Goal: Task Accomplishment & Management: Complete application form

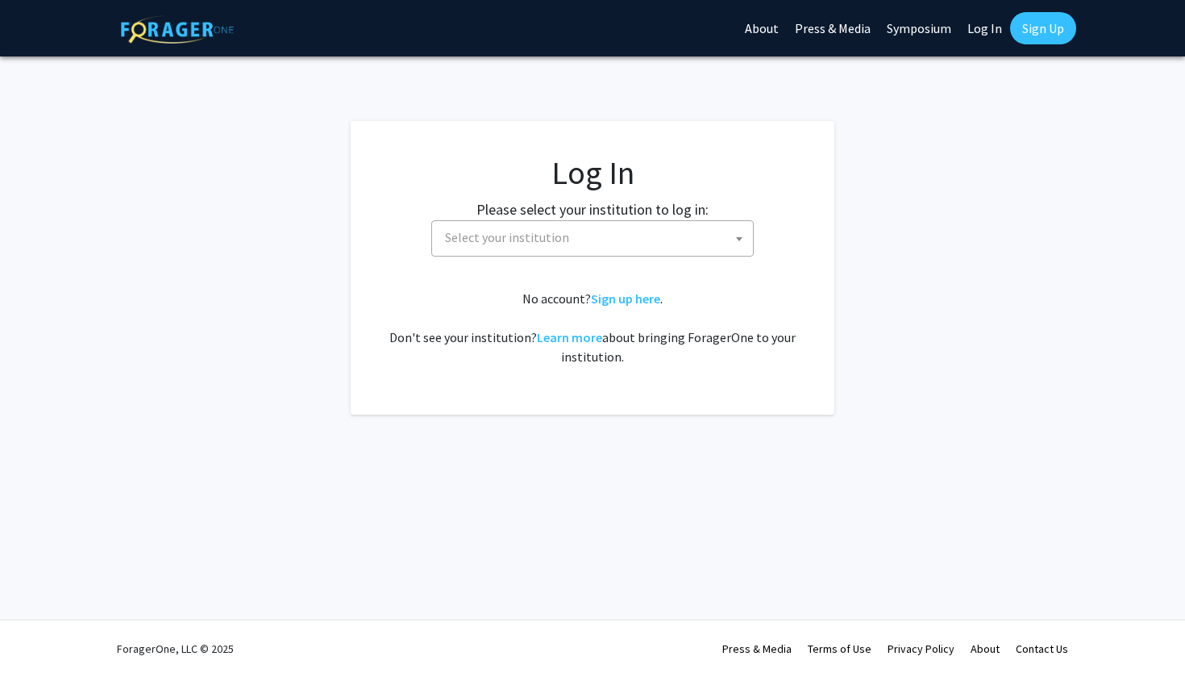
select select
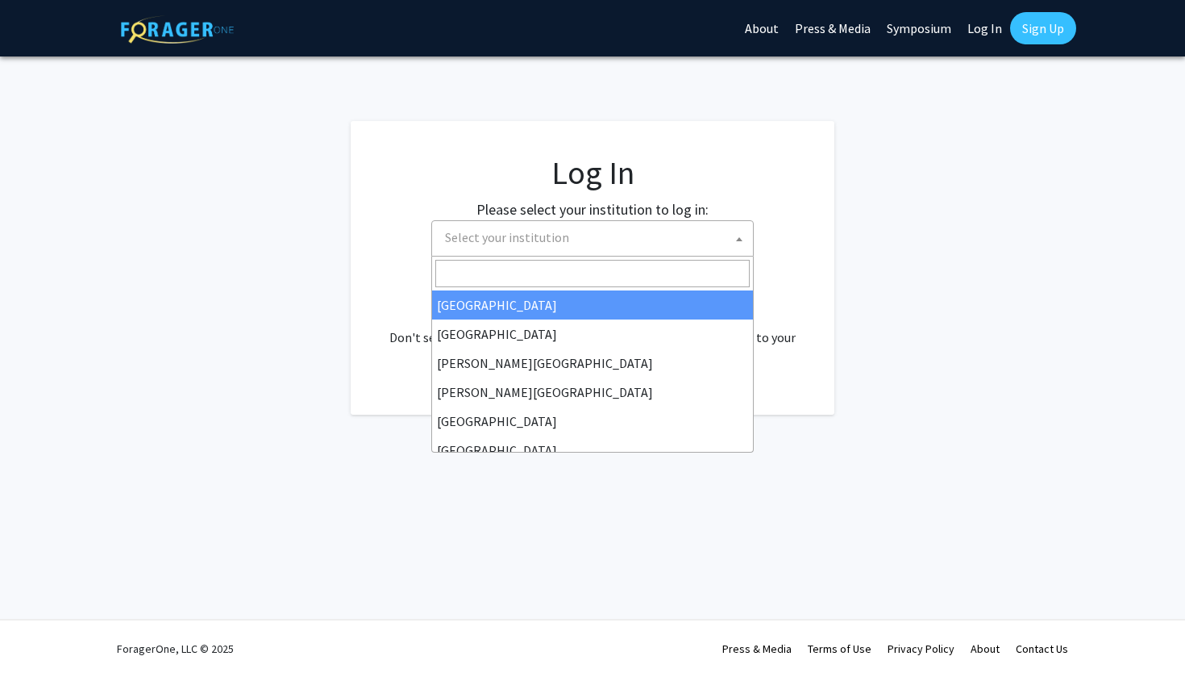
click at [564, 232] on span "Select your institution" at bounding box center [596, 237] width 314 height 33
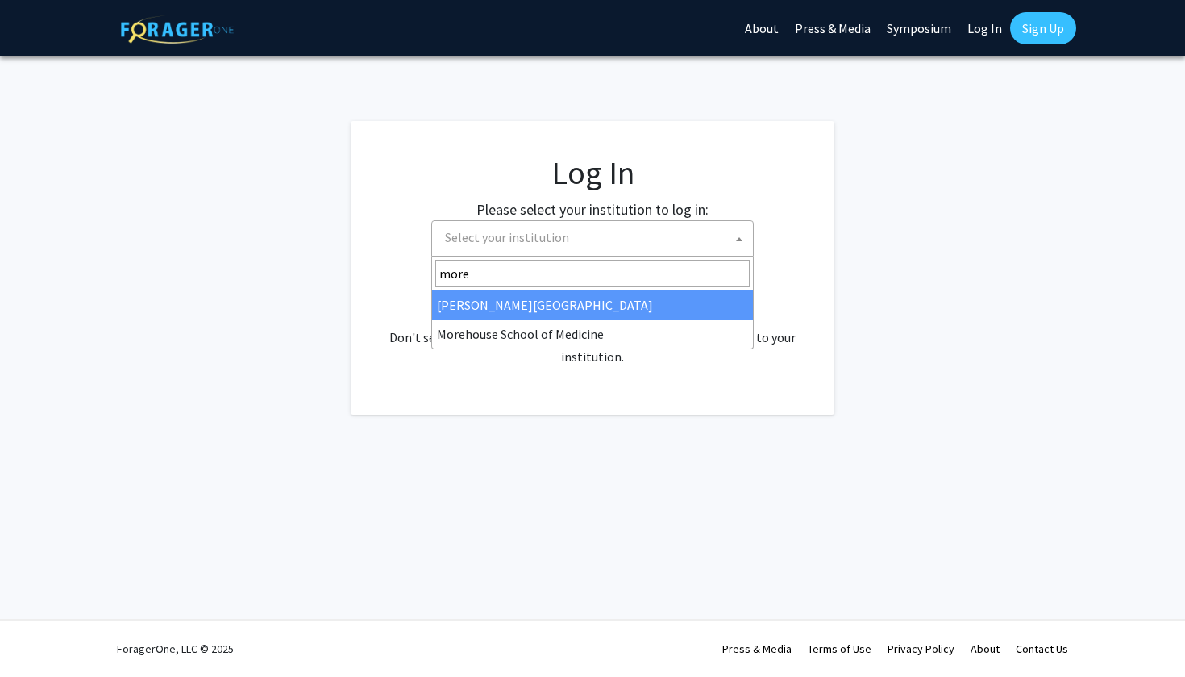
type input "more"
select select "28"
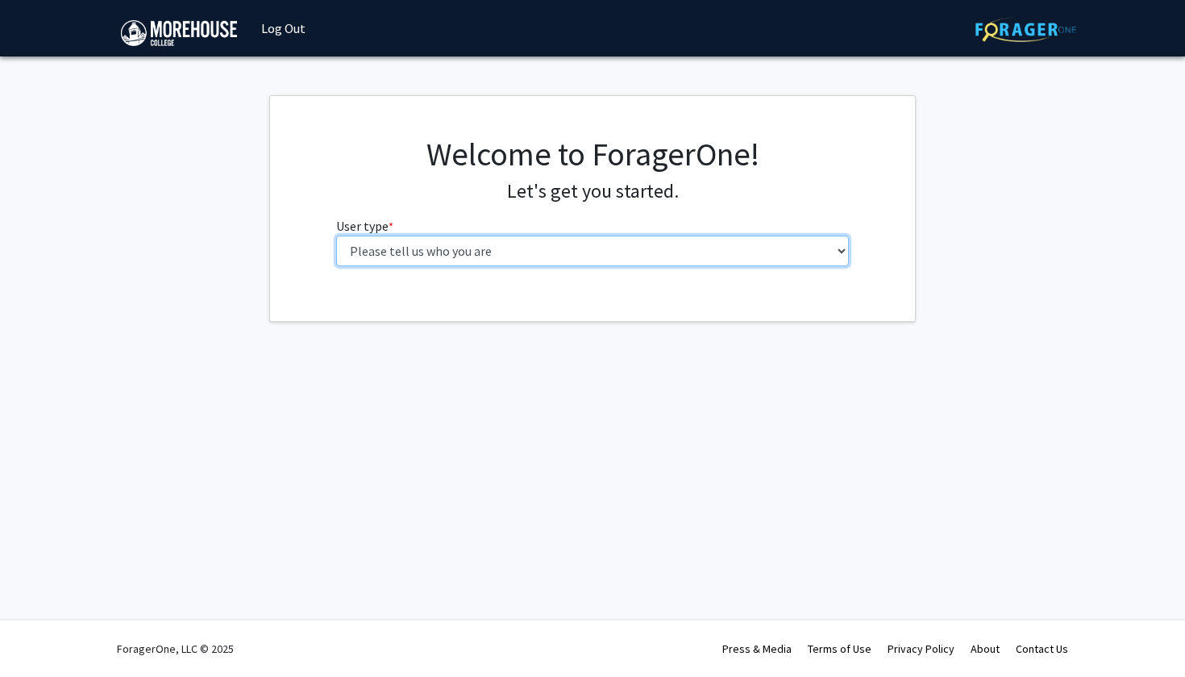
select select "1: undergrad"
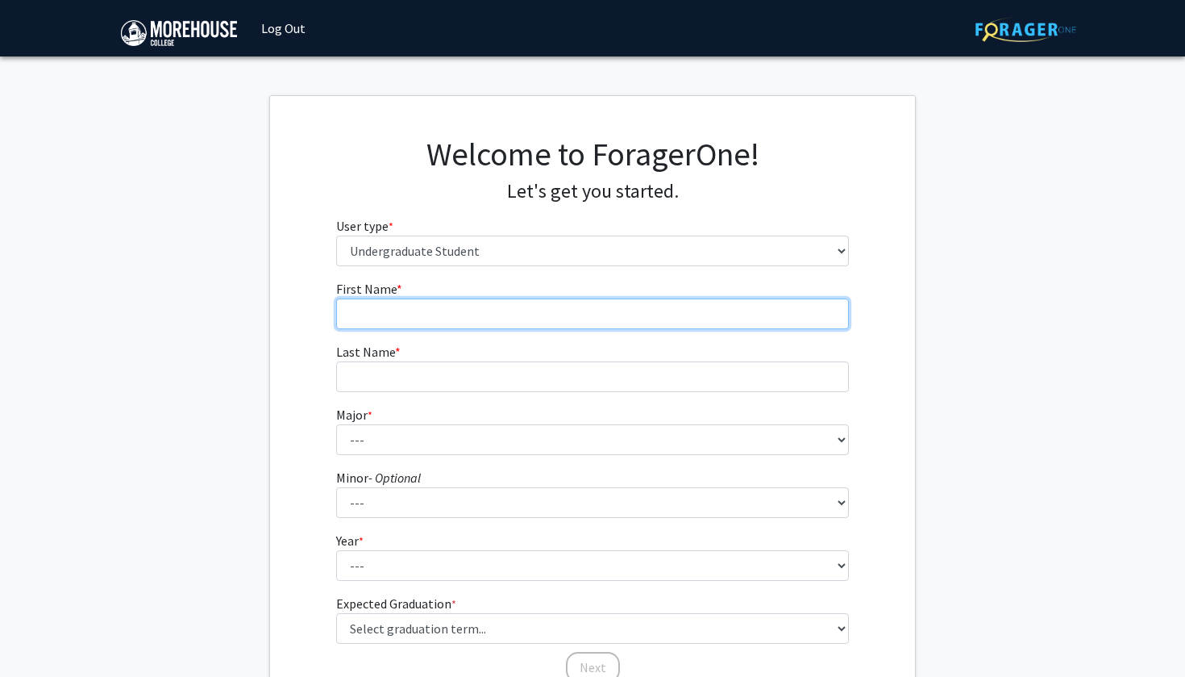
click at [464, 313] on input "First Name * required" at bounding box center [593, 313] width 514 height 31
type input "c"
type input "Christian"
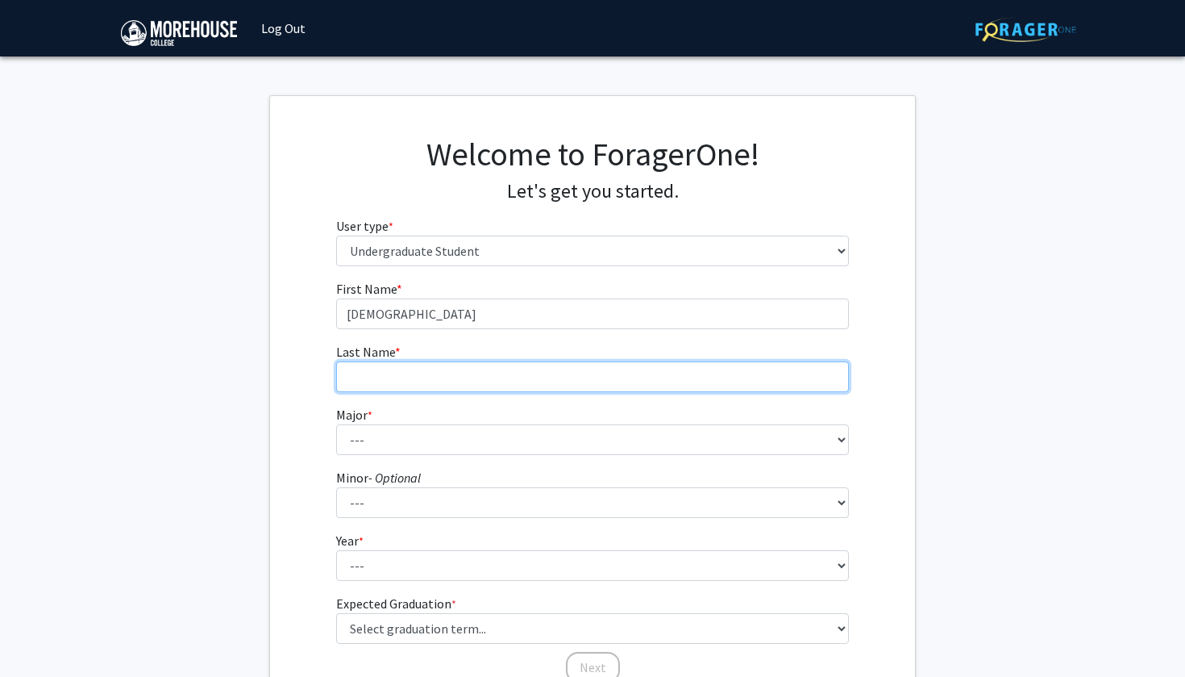
click at [435, 375] on input "Last Name * required" at bounding box center [593, 376] width 514 height 31
type input "Tucker"
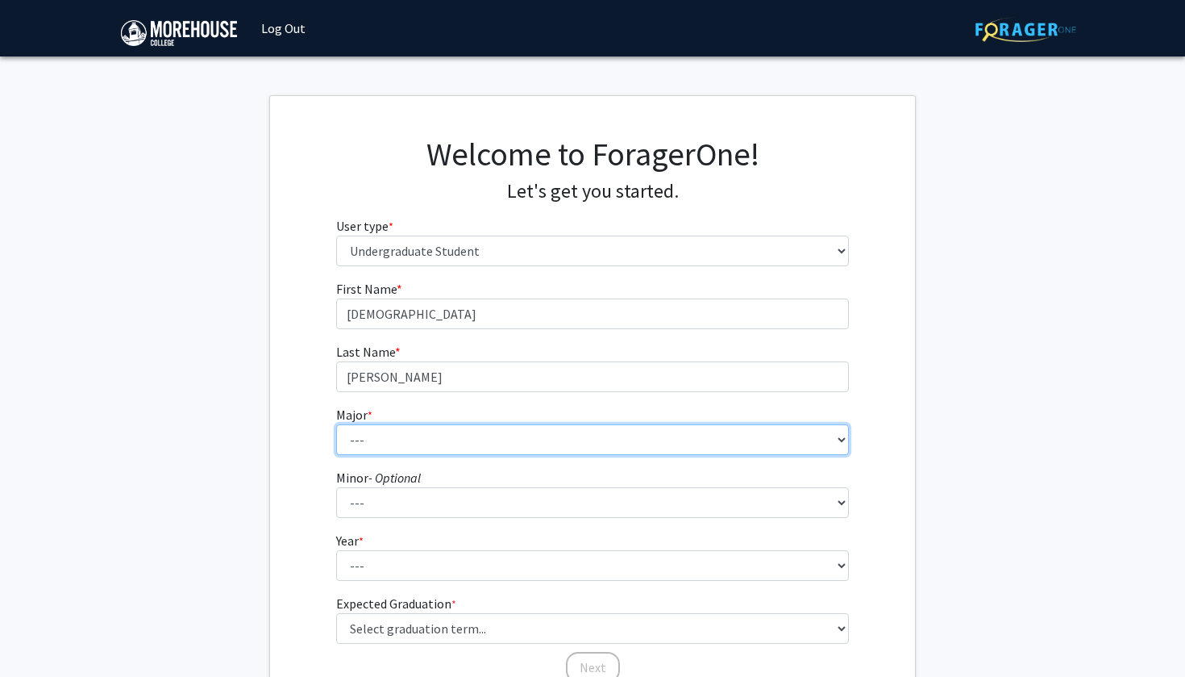
select select "5: 2095"
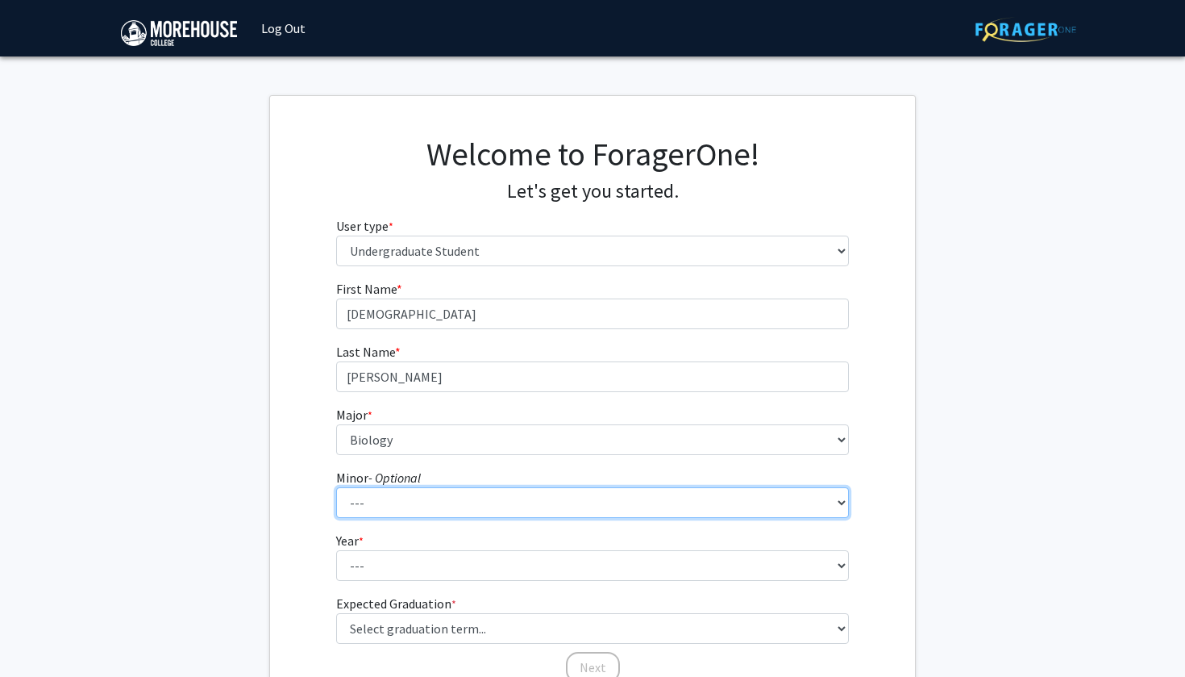
select select "31: 1665"
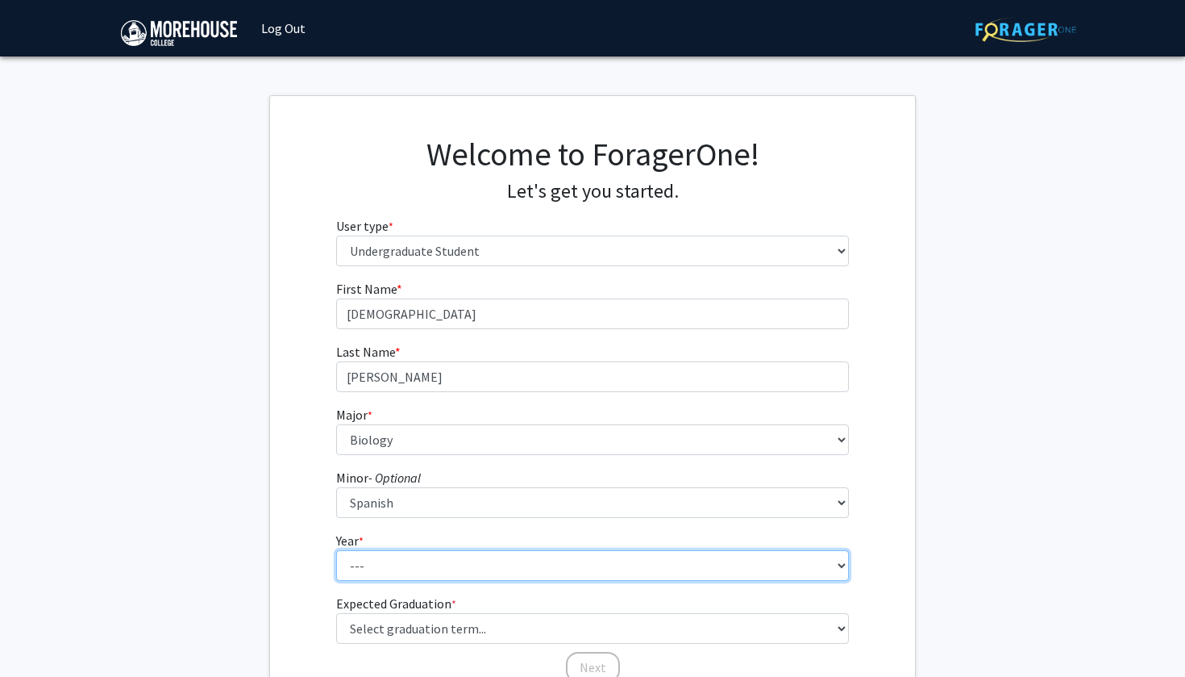
select select "2: sophomore"
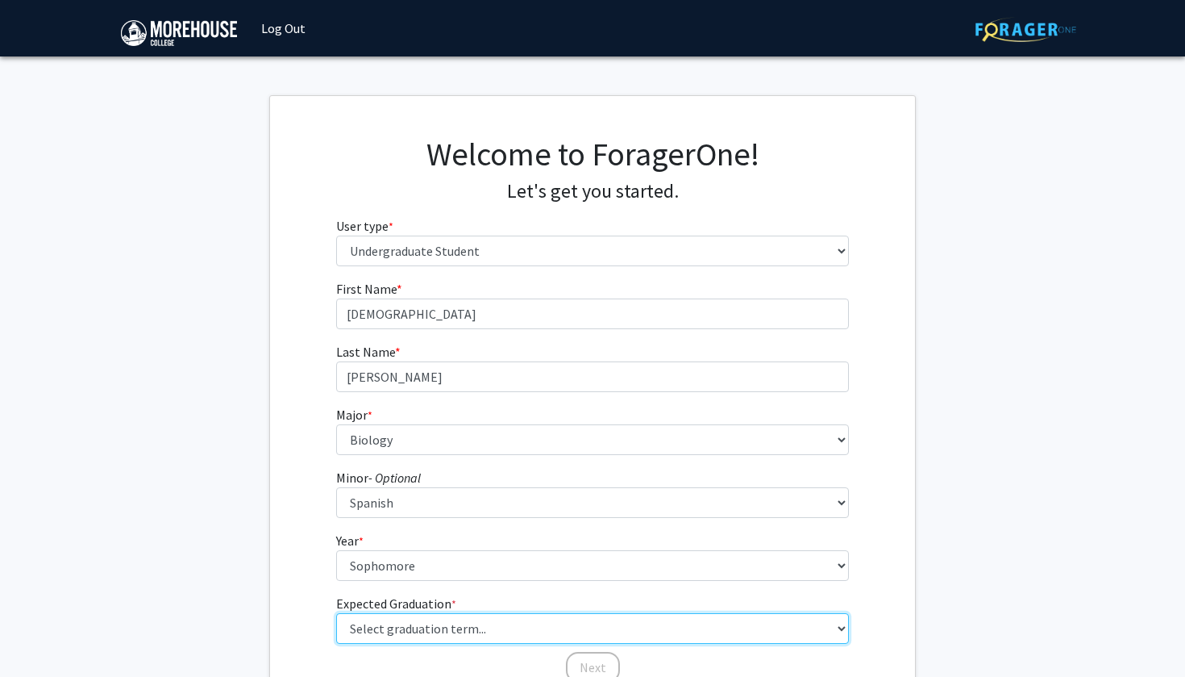
select select "13: spring_2028"
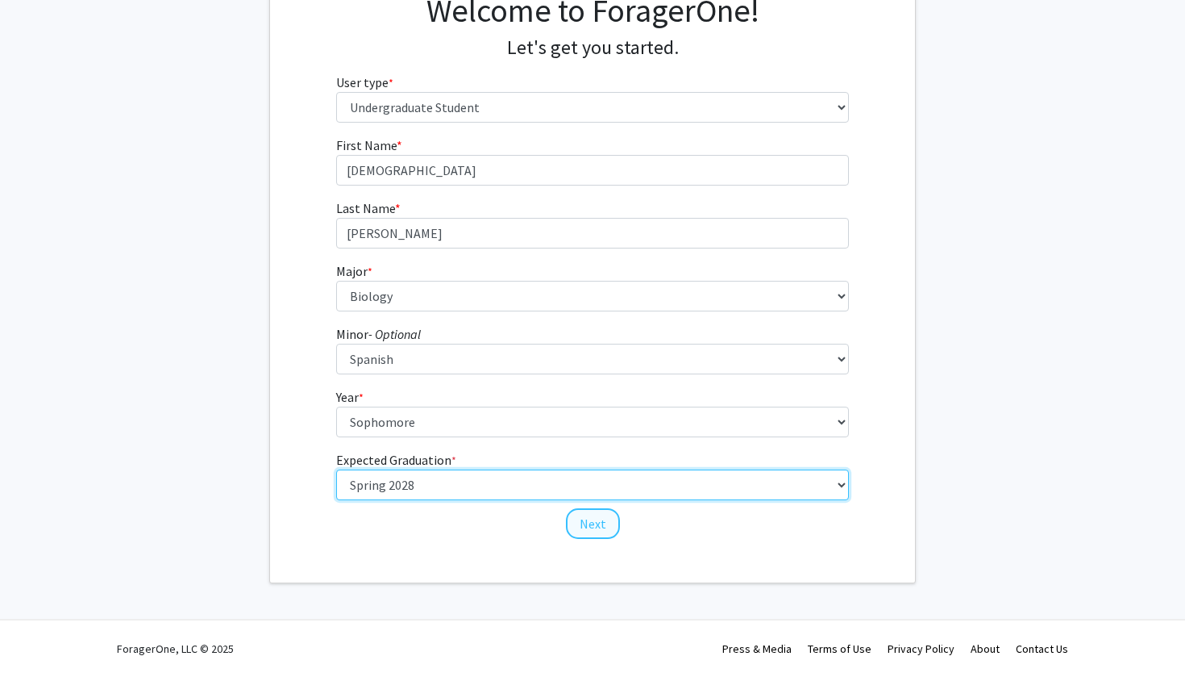
scroll to position [143, 0]
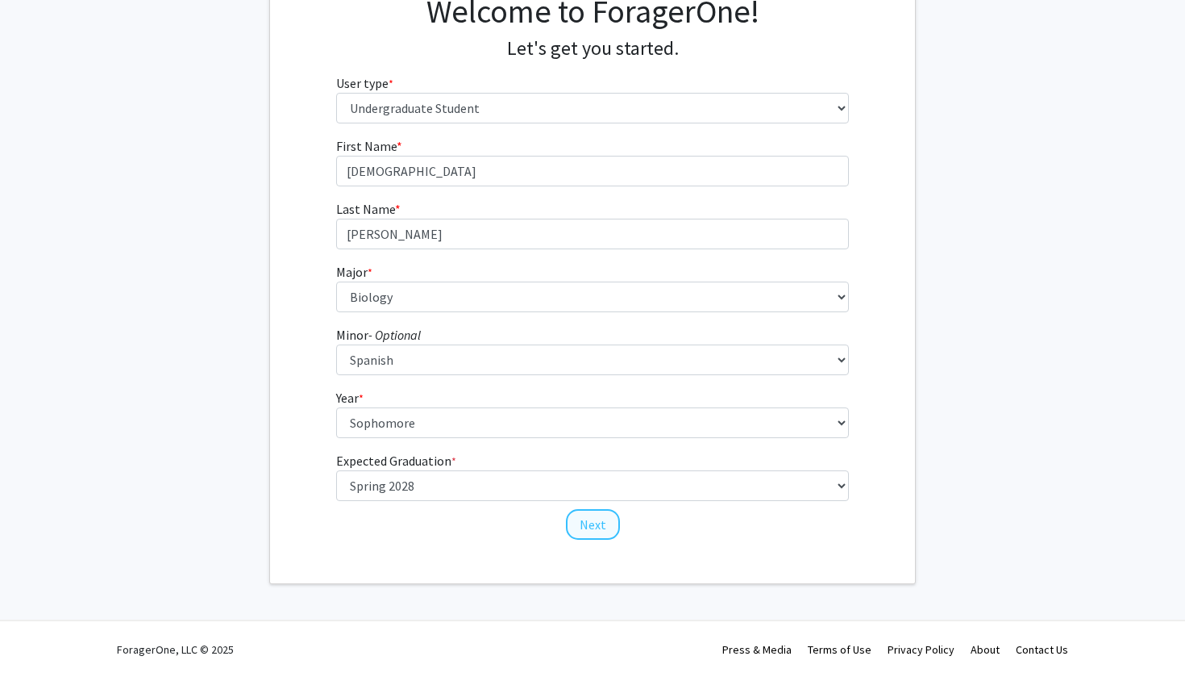
click at [595, 520] on button "Next" at bounding box center [593, 524] width 54 height 31
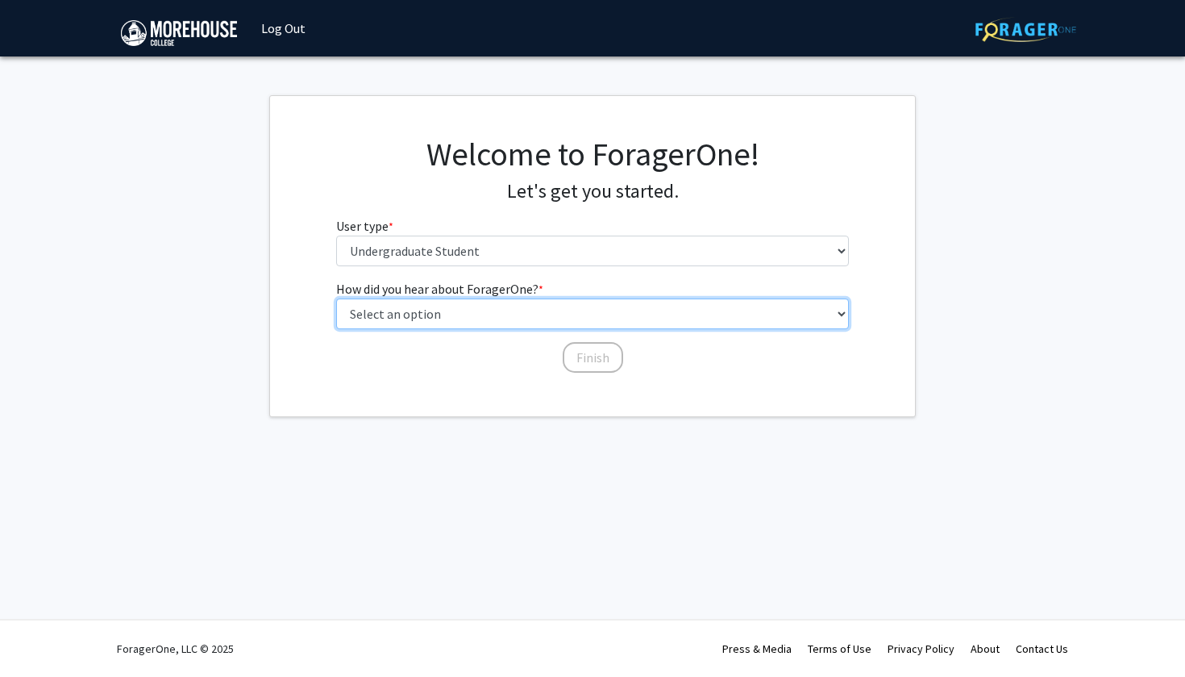
select select "2: faculty_recommendation"
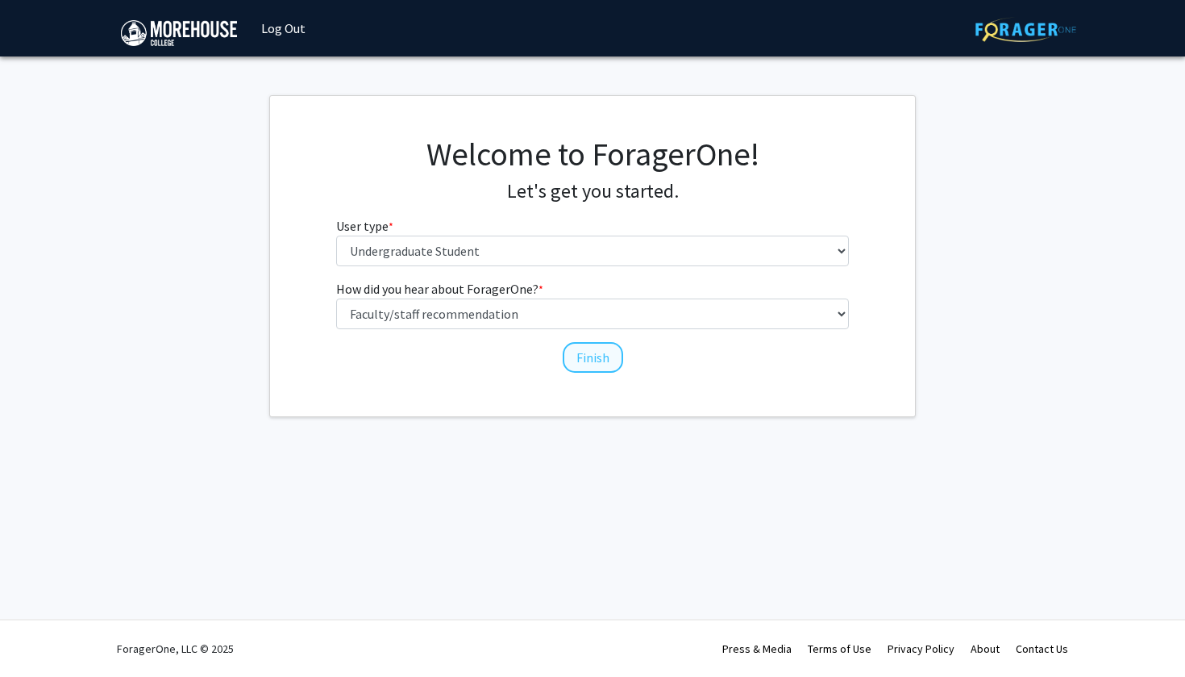
click at [573, 356] on button "Finish" at bounding box center [593, 357] width 60 height 31
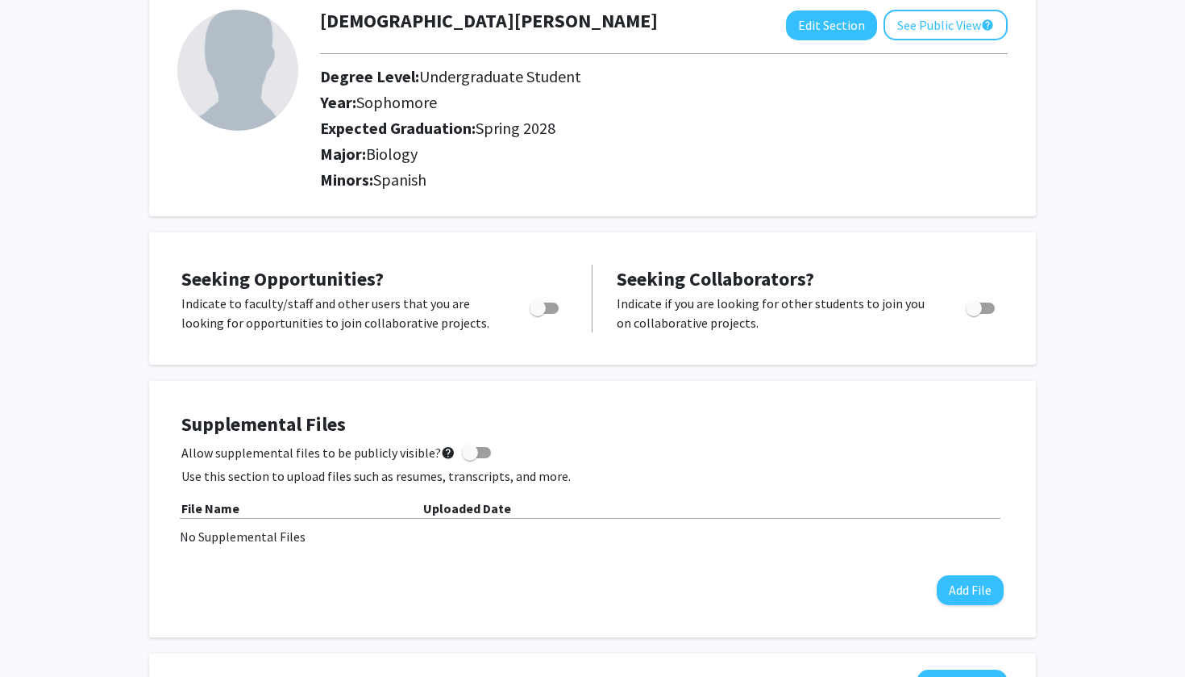
scroll to position [91, 0]
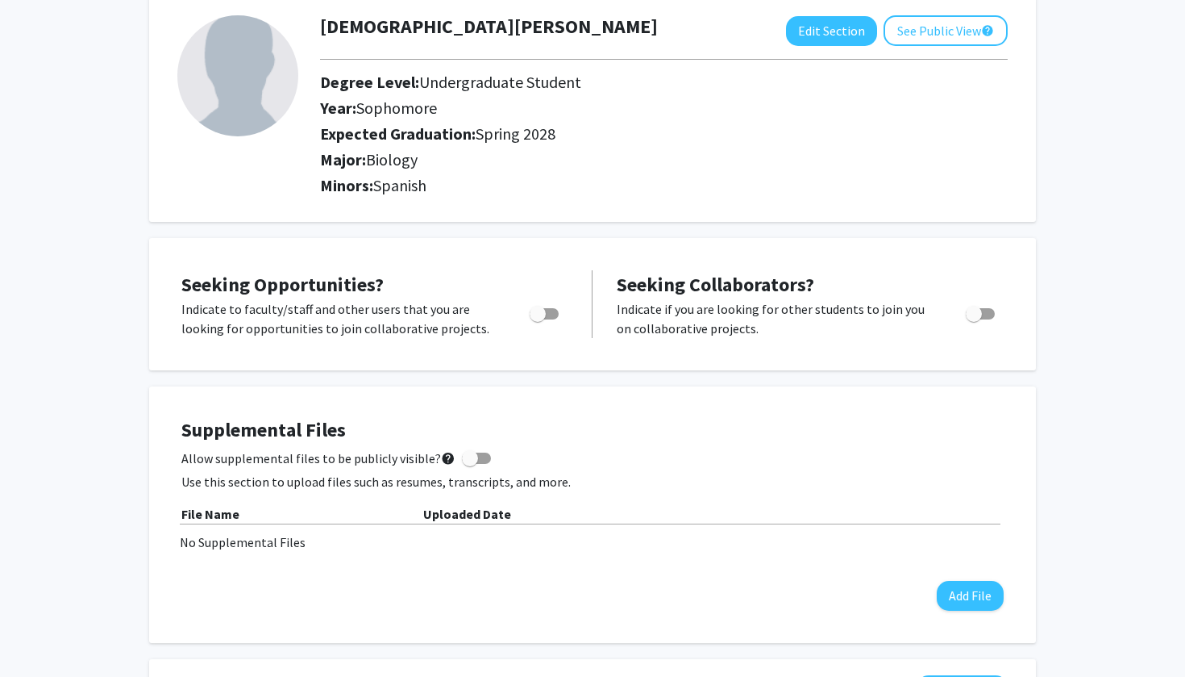
click at [547, 319] on span "Toggle" at bounding box center [544, 313] width 29 height 11
click at [538, 320] on input "Are you actively seeking opportunities?" at bounding box center [537, 319] width 1 height 1
checkbox input "true"
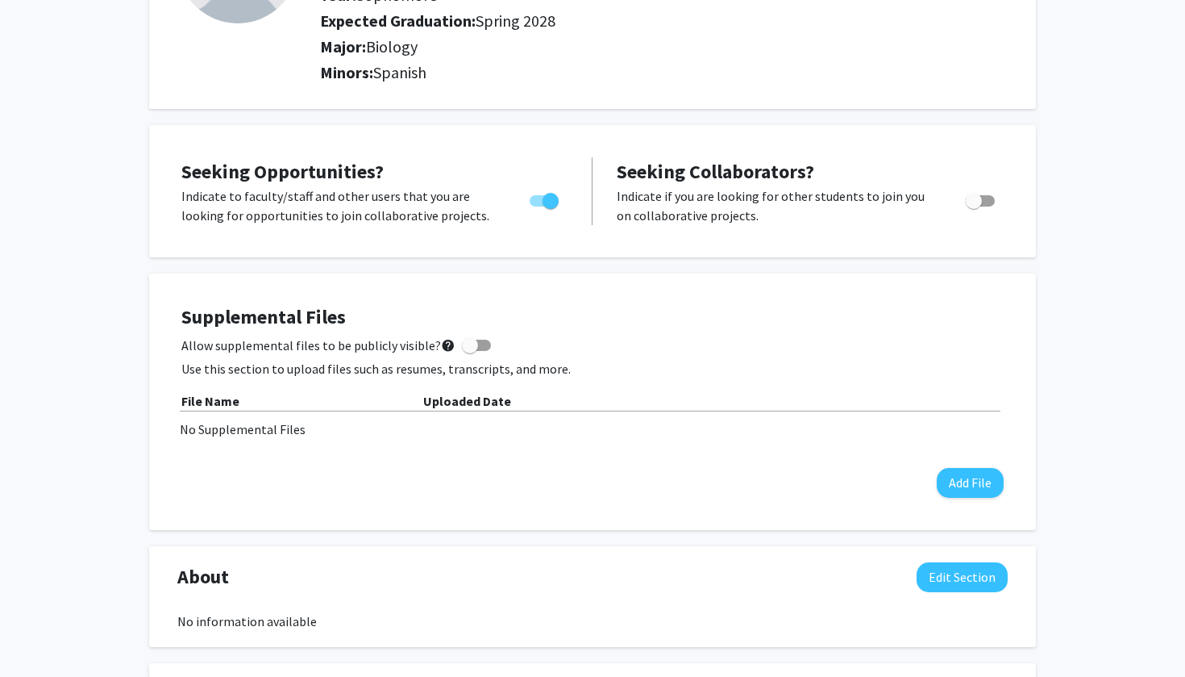
scroll to position [210, 0]
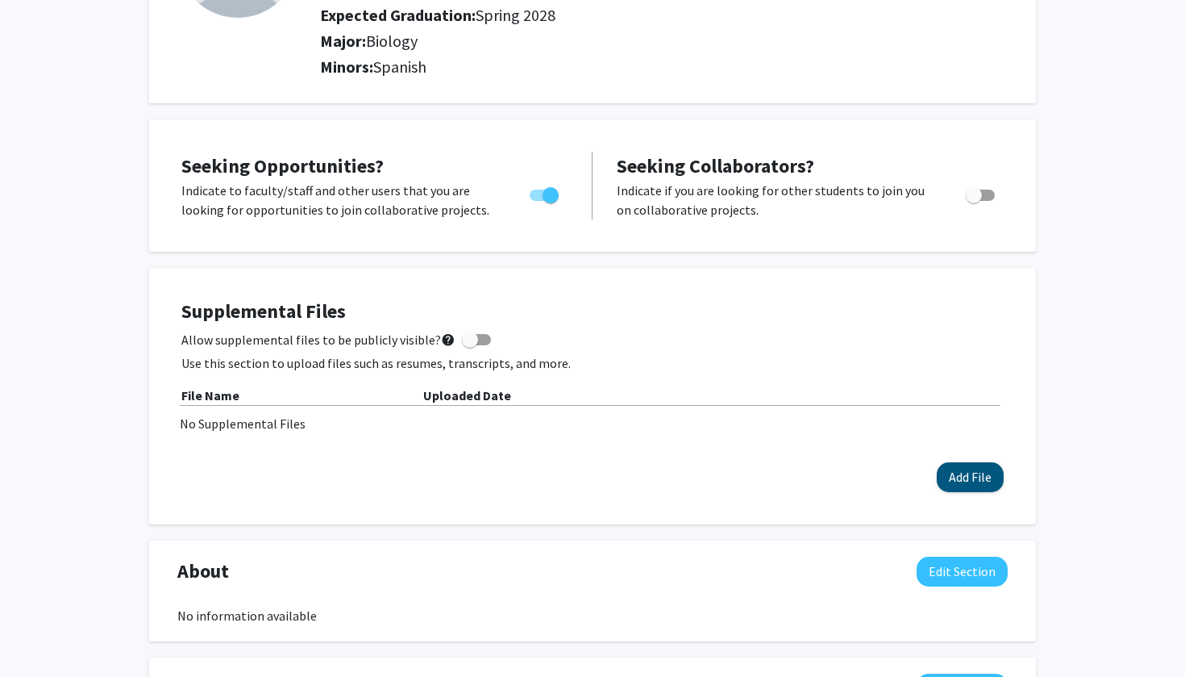
click at [952, 476] on button "Add File" at bounding box center [970, 477] width 67 height 30
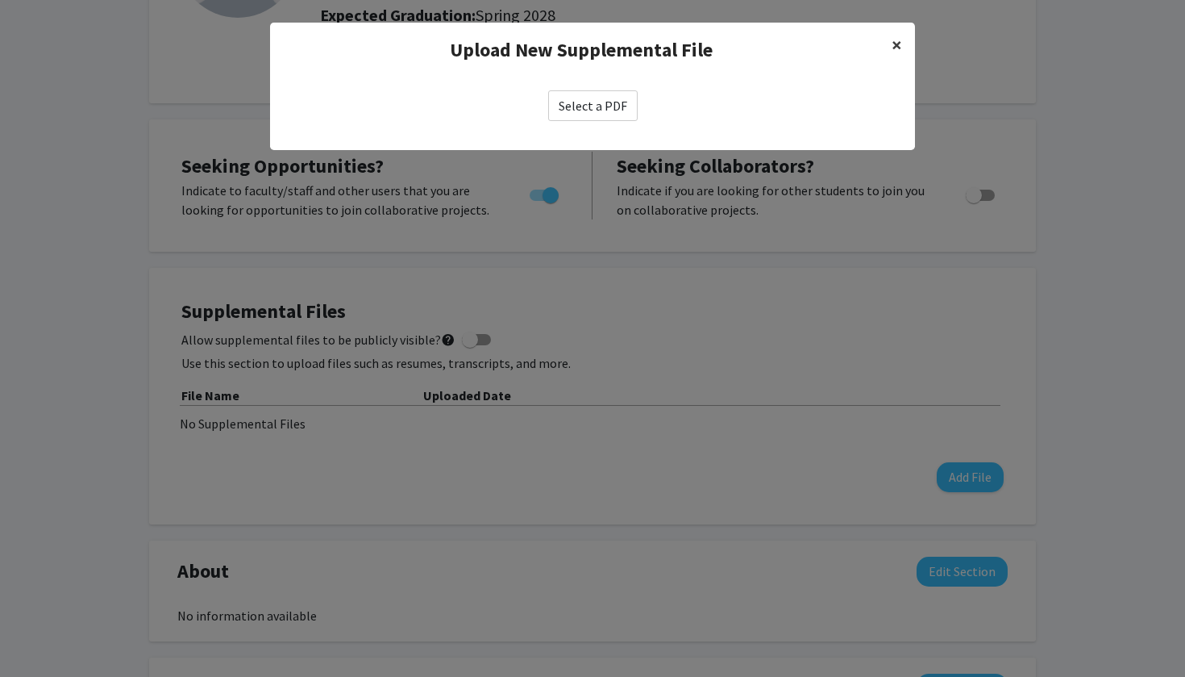
click at [905, 49] on button "×" at bounding box center [897, 45] width 36 height 45
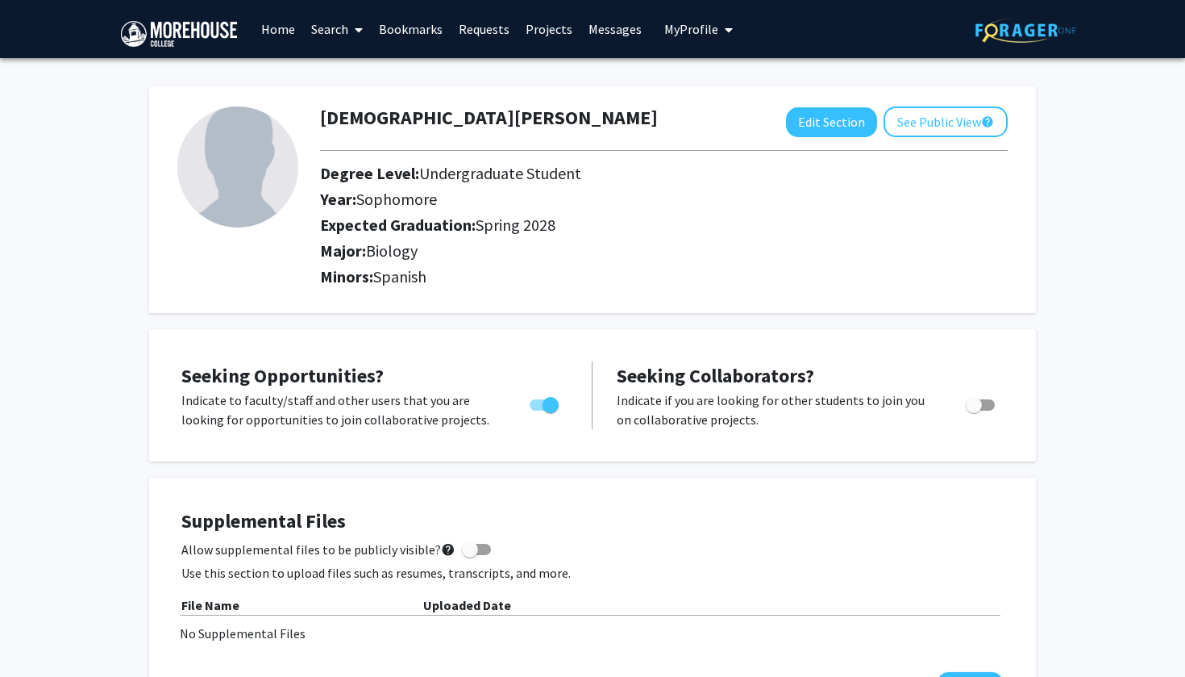
scroll to position [0, 0]
click at [702, 25] on span "My Profile" at bounding box center [691, 29] width 54 height 16
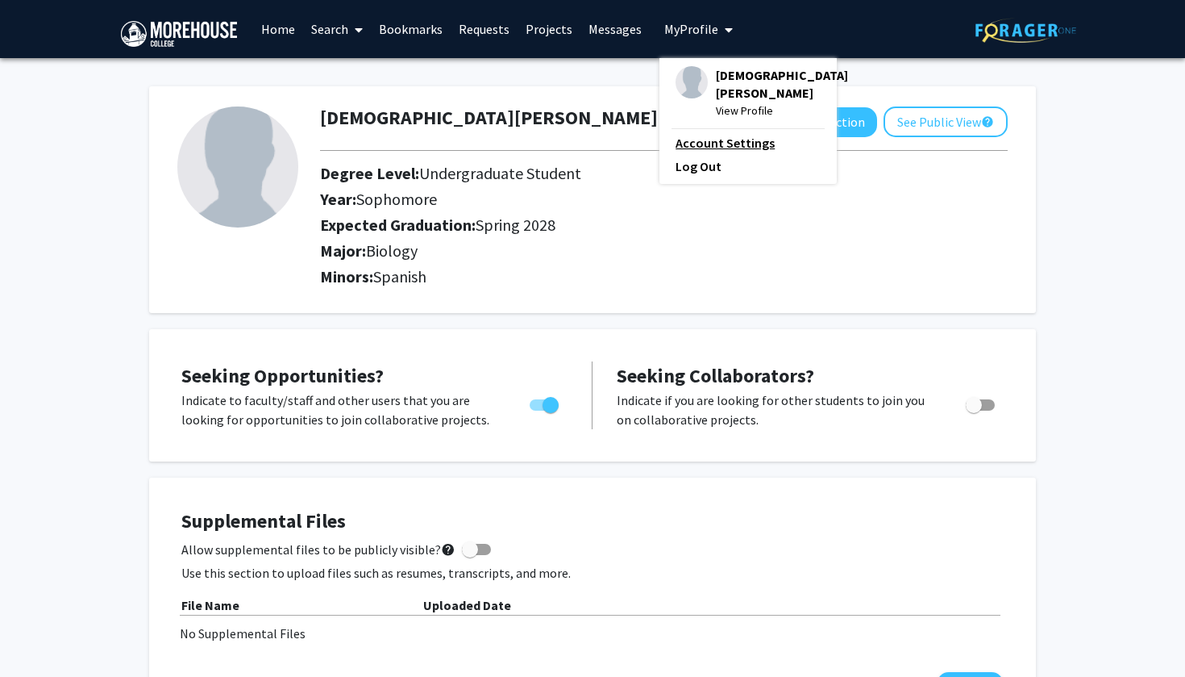
click at [729, 133] on link "Account Settings" at bounding box center [748, 142] width 145 height 19
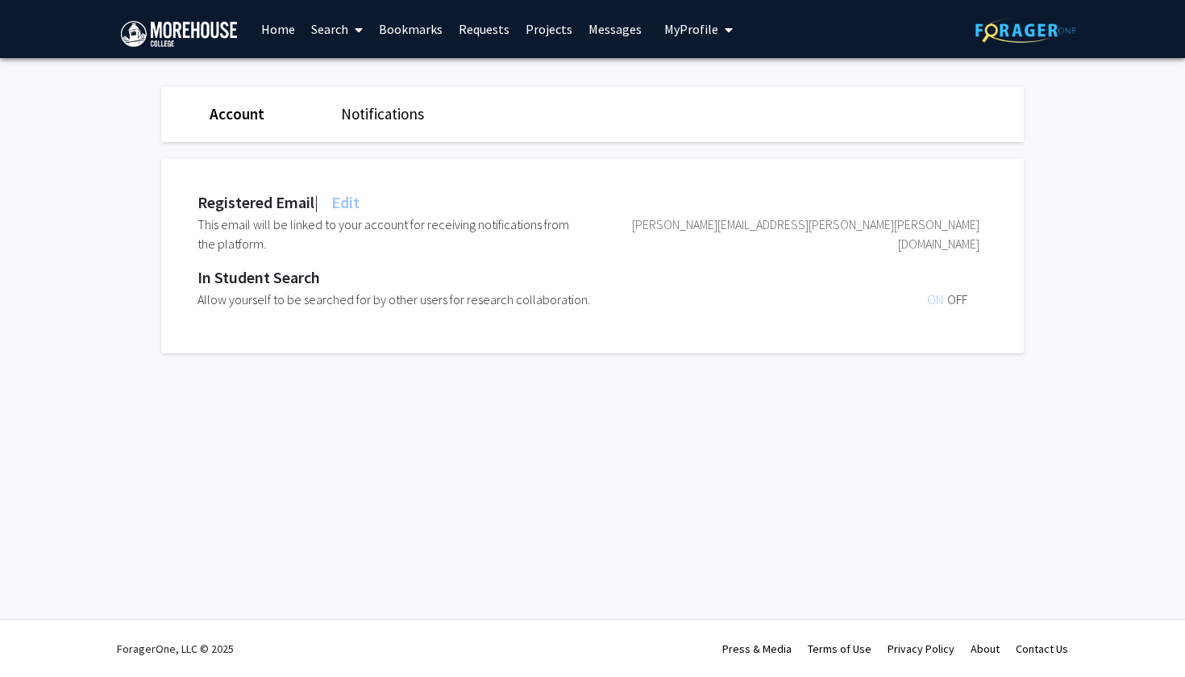
click at [349, 197] on span "Edit" at bounding box center [343, 202] width 31 height 20
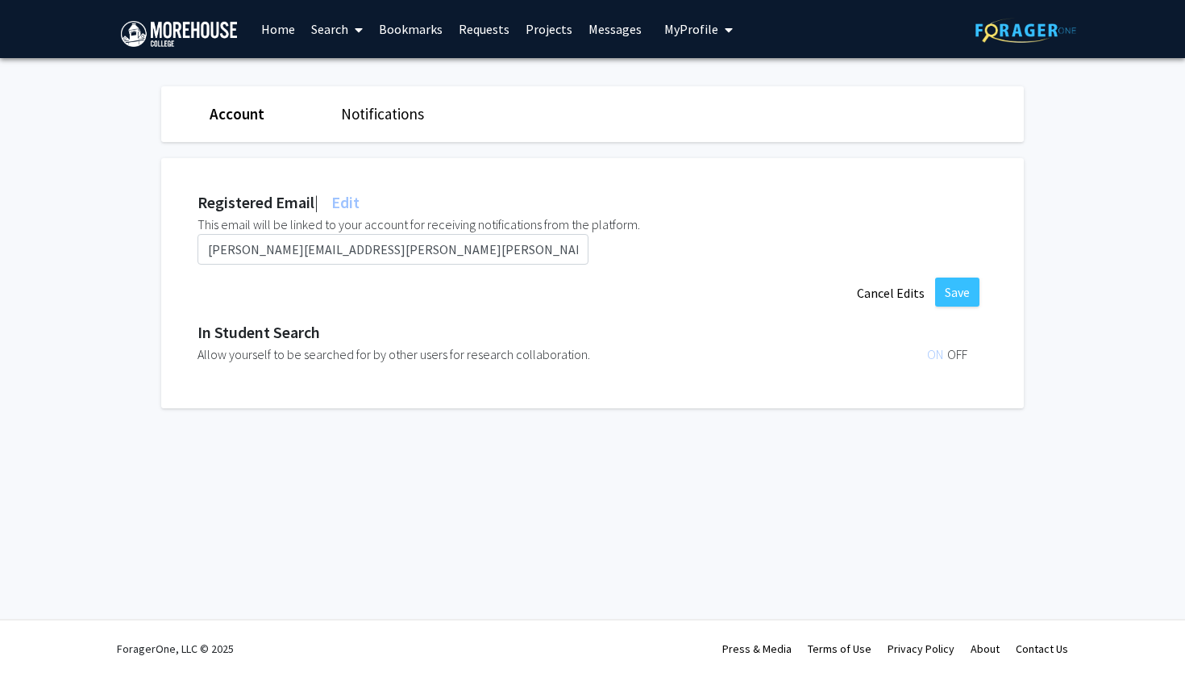
click at [507, 349] on div "Allow yourself to be searched for by other users for research collaboration." at bounding box center [426, 353] width 456 height 19
click at [935, 352] on span "ON" at bounding box center [937, 354] width 20 height 16
click at [378, 122] on link "Notifications" at bounding box center [382, 113] width 83 height 19
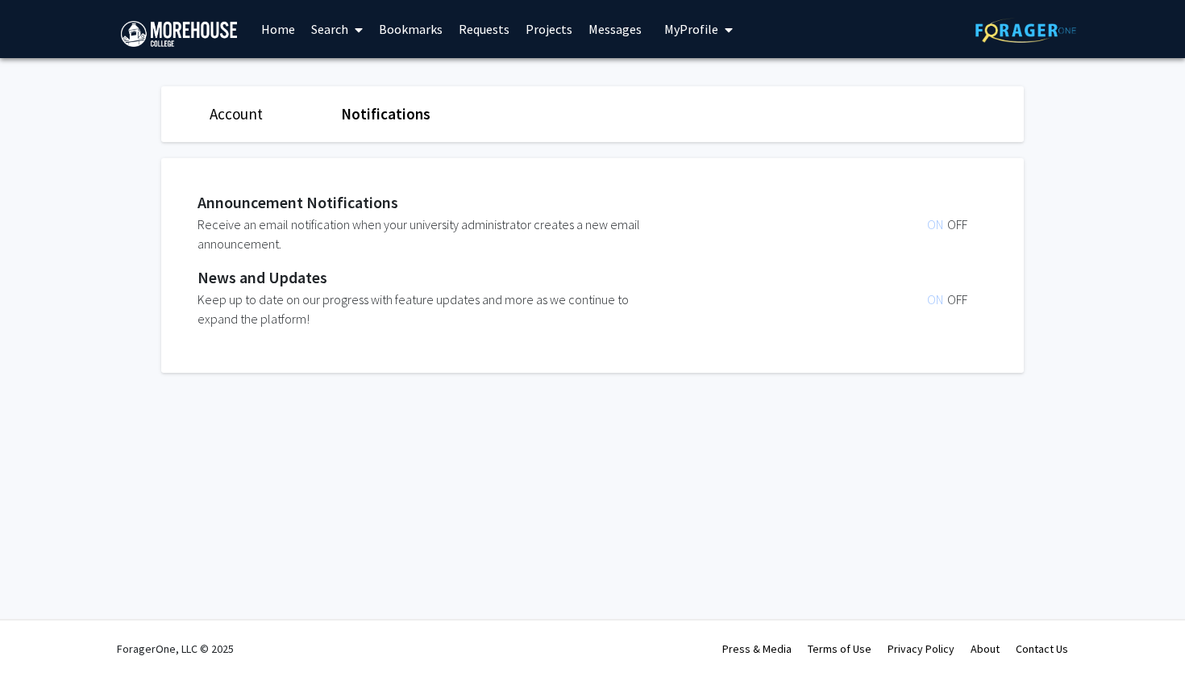
click at [238, 112] on link "Account" at bounding box center [236, 113] width 53 height 19
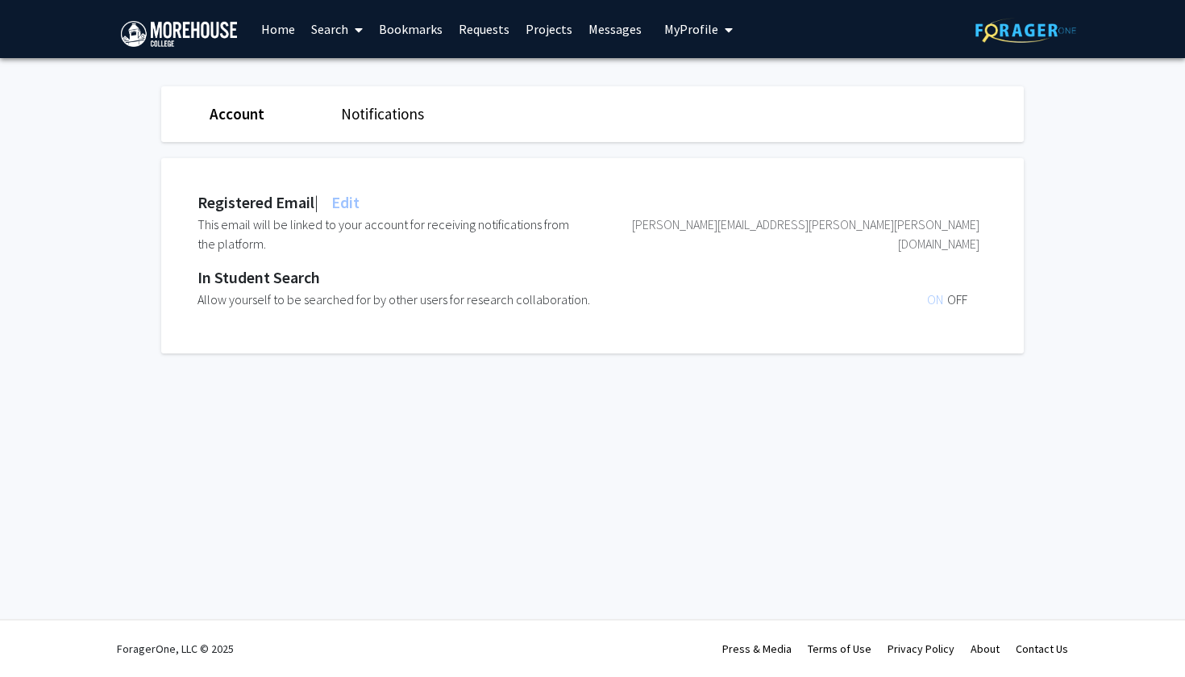
click at [699, 35] on span "My Profile" at bounding box center [691, 29] width 54 height 16
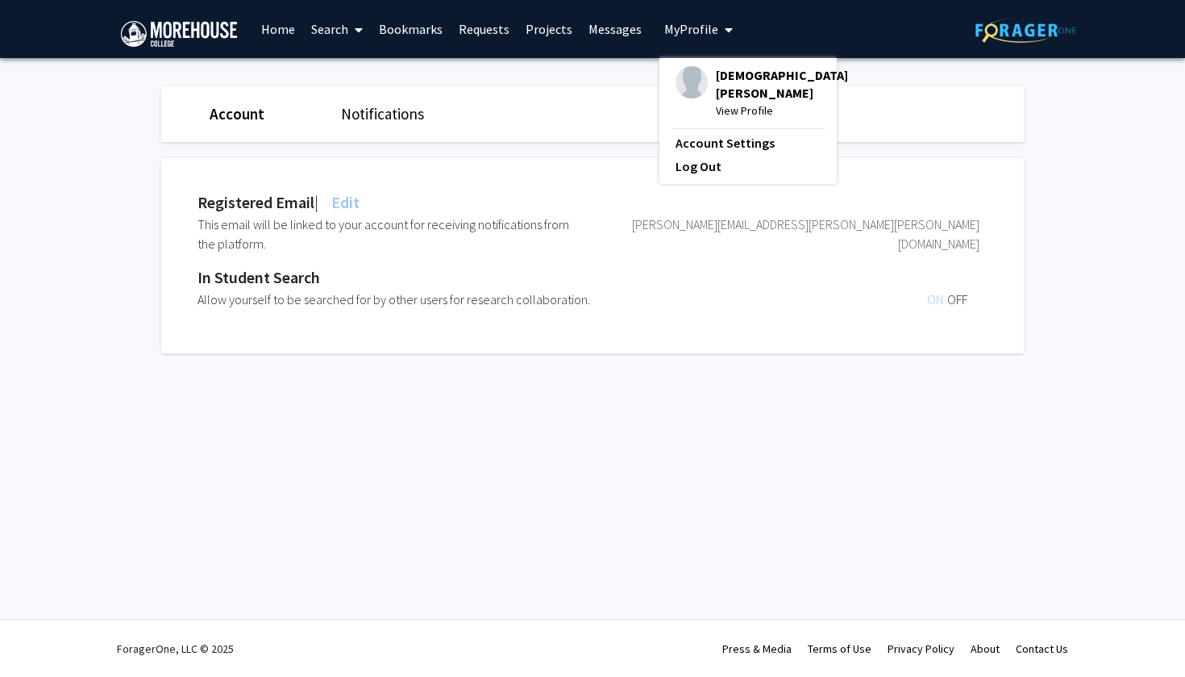
click at [684, 98] on img at bounding box center [692, 82] width 32 height 32
